Goal: Transaction & Acquisition: Purchase product/service

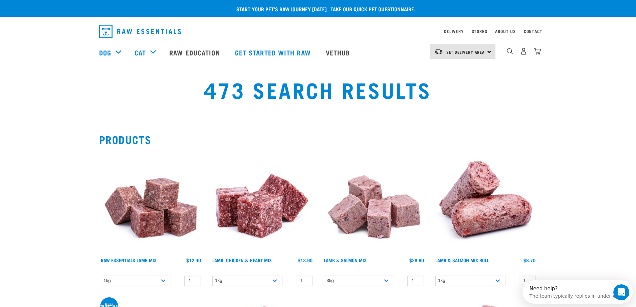
click at [489, 52] on div "Set Delivery Area North Island South Island" at bounding box center [462, 51] width 65 height 15
click at [445, 69] on link "[GEOGRAPHIC_DATA]" at bounding box center [462, 70] width 64 height 15
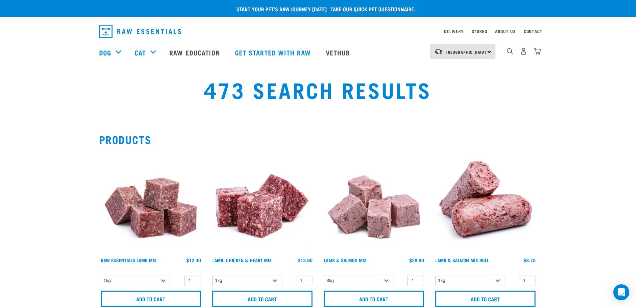
click at [490, 50] on div "North Island North Island South Island" at bounding box center [462, 51] width 65 height 15
click at [591, 98] on div "473 Search Results" at bounding box center [318, 94] width 628 height 43
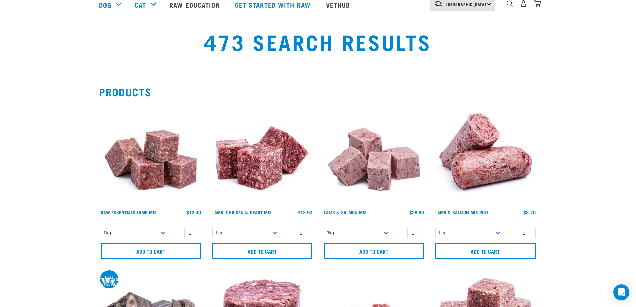
scroll to position [67, 0]
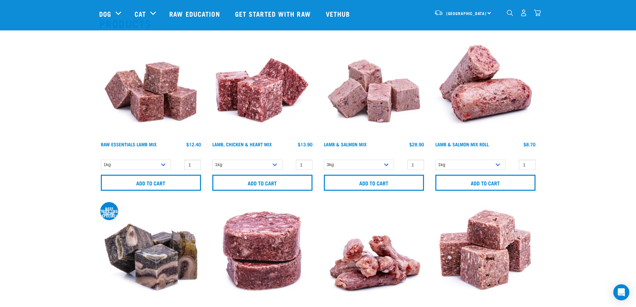
click at [163, 107] on img at bounding box center [151, 87] width 104 height 104
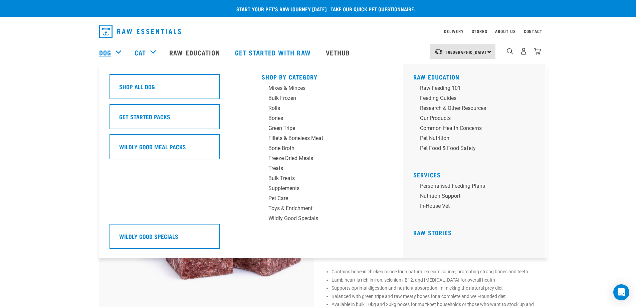
click at [107, 54] on link "Dog" at bounding box center [105, 52] width 12 height 10
